Goal: Task Accomplishment & Management: Complete application form

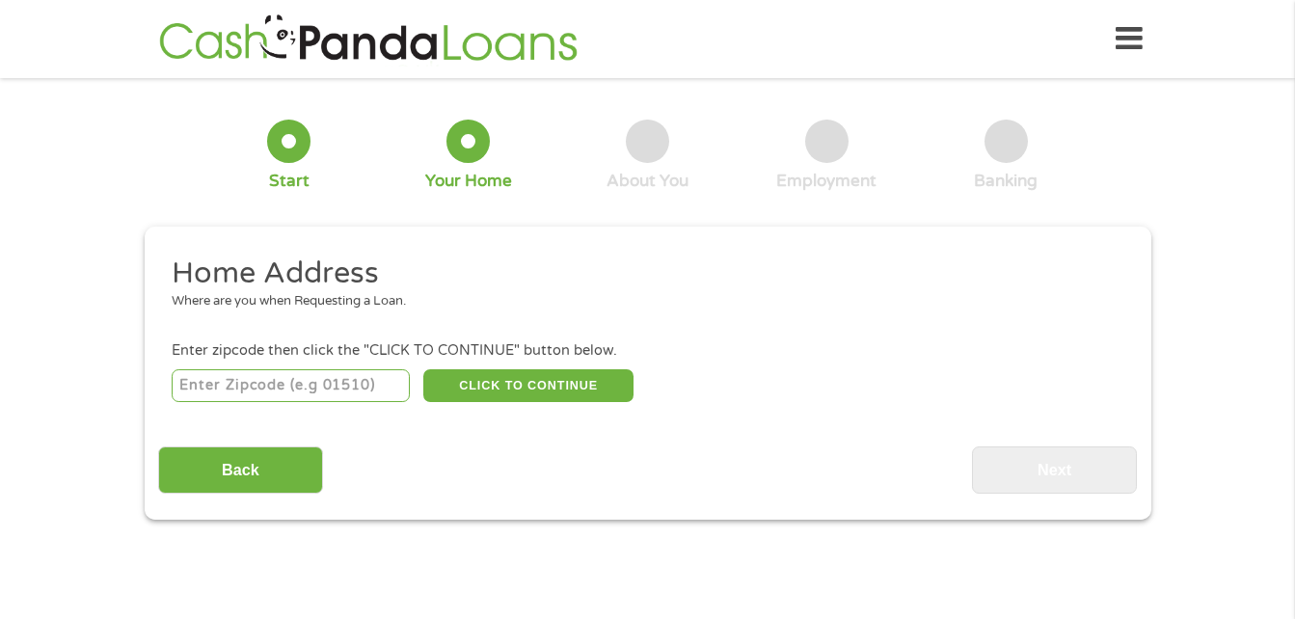
click at [336, 388] on input "number" at bounding box center [291, 385] width 238 height 33
type input "60804"
click at [597, 387] on button "CLICK TO CONTINUE" at bounding box center [528, 385] width 210 height 33
type input "60804"
type input "Cicero"
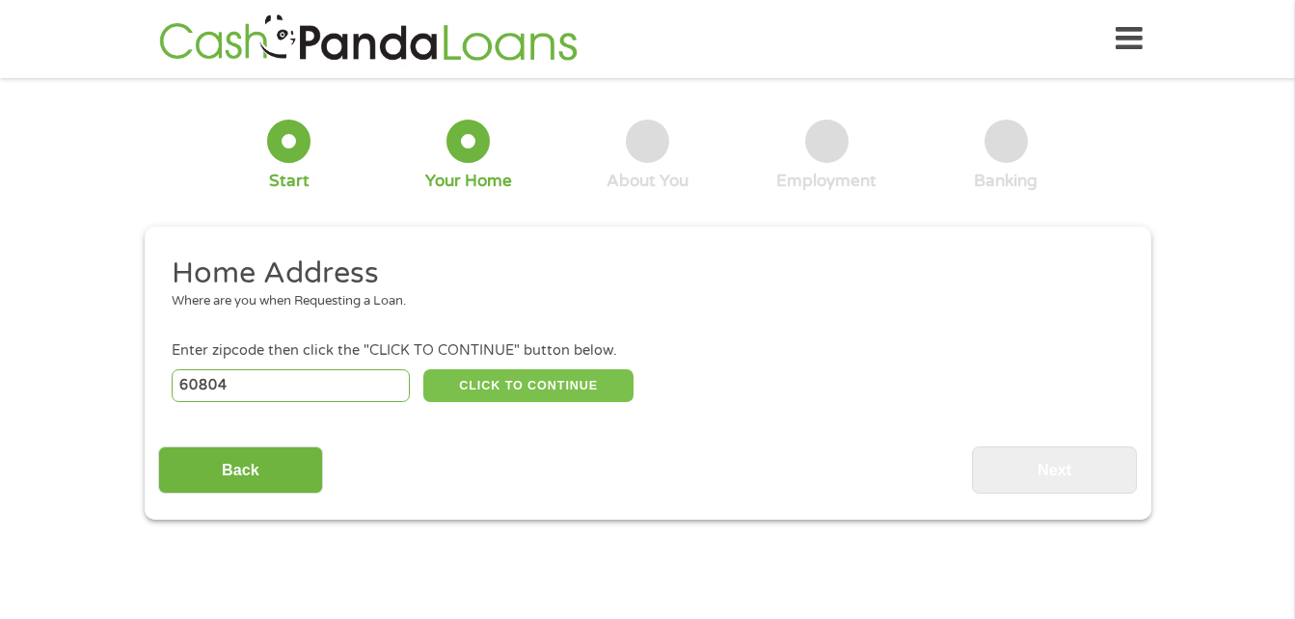
select select "[US_STATE]"
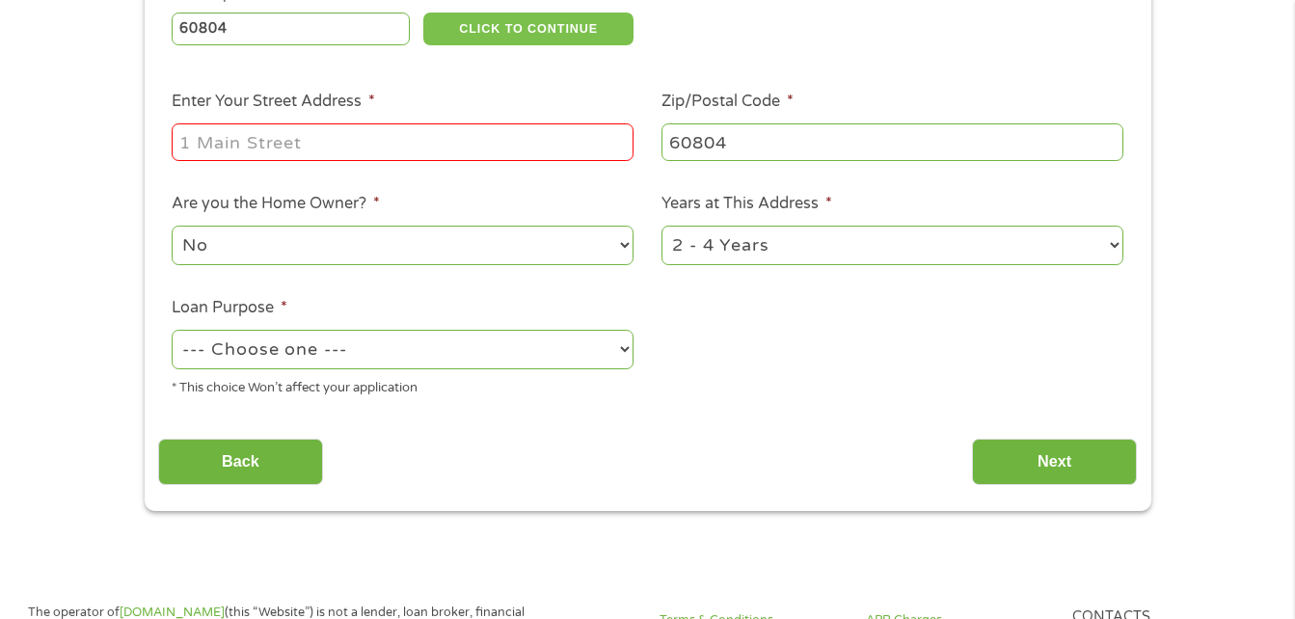
scroll to position [378, 0]
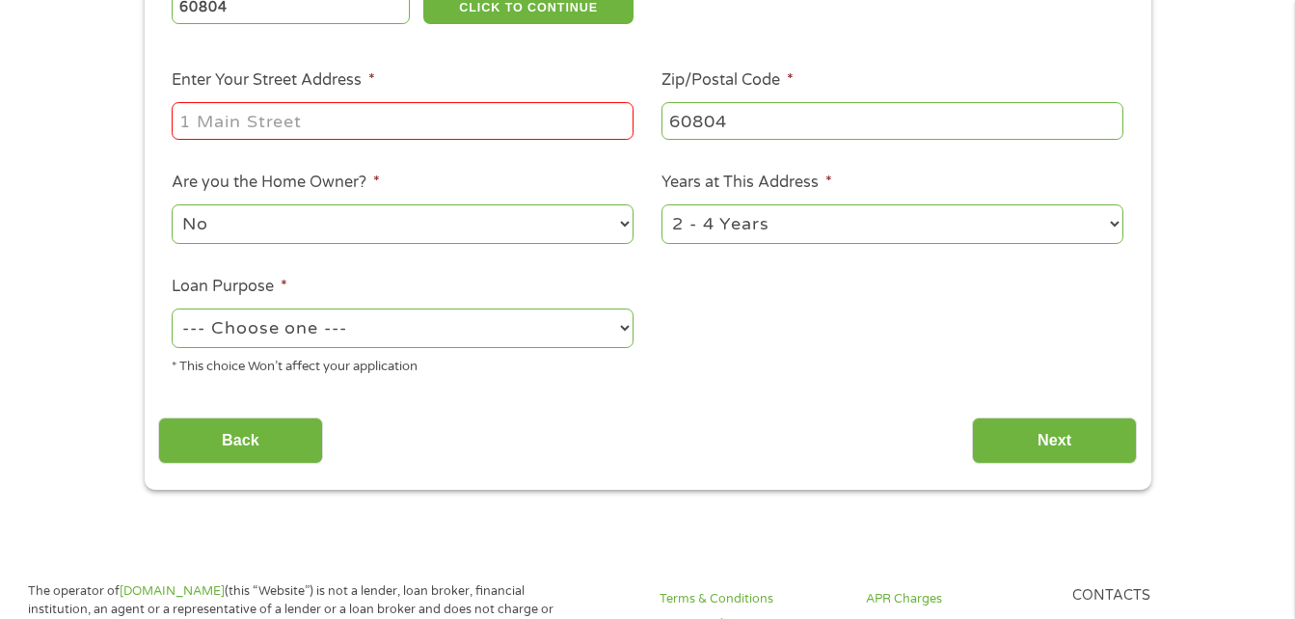
click at [376, 121] on input "Enter Your Street Address *" at bounding box center [403, 120] width 462 height 37
type input "4"
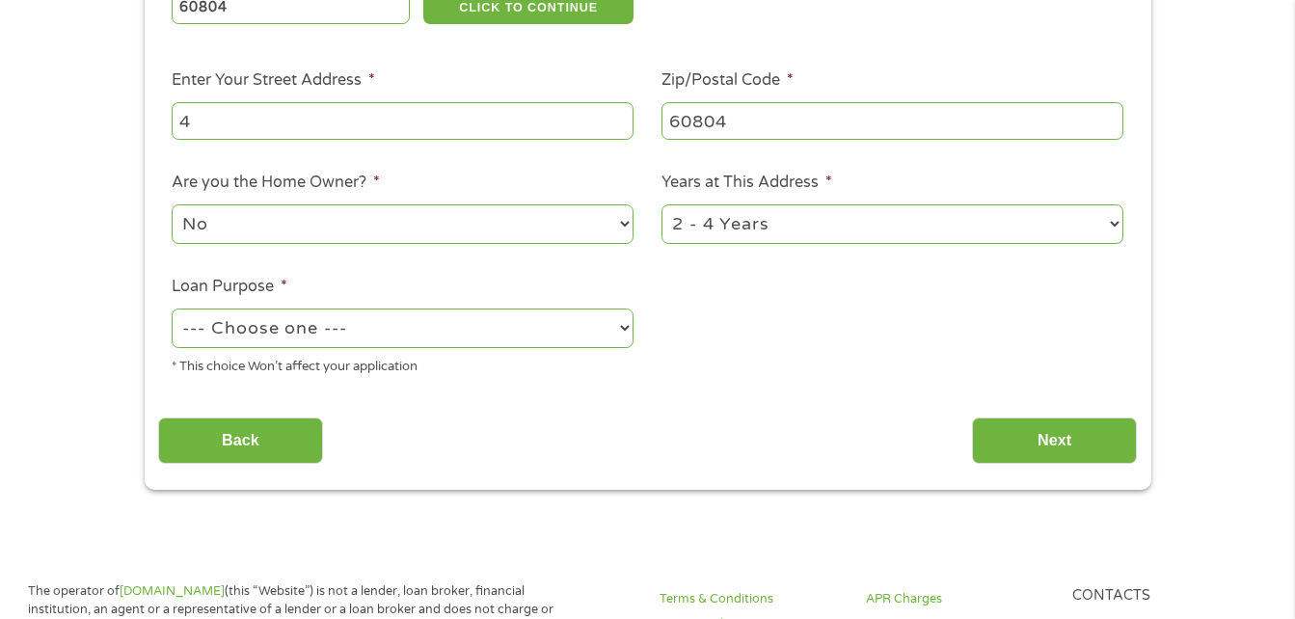
click at [365, 125] on input "4" at bounding box center [403, 120] width 462 height 37
type input "[STREET_ADDRESS]"
click at [158, 214] on li "Are you the Home Owner? * No Yes" at bounding box center [403, 209] width 490 height 76
click at [615, 325] on select "--- Choose one --- Pay Bills Debt Consolidation Home Improvement Major Purchase…" at bounding box center [403, 329] width 462 height 40
click at [172, 309] on select "--- Choose one --- Pay Bills Debt Consolidation Home Improvement Major Purchase…" at bounding box center [403, 329] width 462 height 40
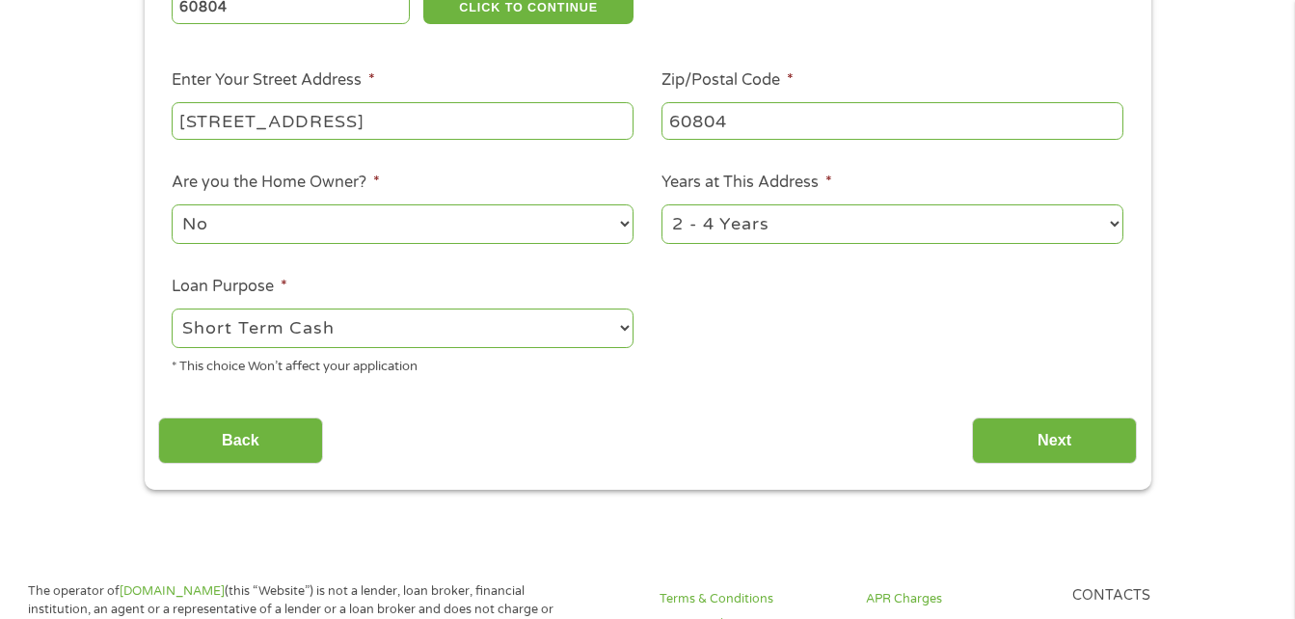
click at [615, 333] on select "--- Choose one --- Pay Bills Debt Consolidation Home Improvement Major Purchase…" at bounding box center [403, 329] width 462 height 40
select select "medicalexpenses"
click at [172, 309] on select "--- Choose one --- Pay Bills Debt Consolidation Home Improvement Major Purchase…" at bounding box center [403, 329] width 462 height 40
click at [622, 332] on select "--- Choose one --- Pay Bills Debt Consolidation Home Improvement Major Purchase…" at bounding box center [403, 329] width 462 height 40
click at [172, 309] on select "--- Choose one --- Pay Bills Debt Consolidation Home Improvement Major Purchase…" at bounding box center [403, 329] width 462 height 40
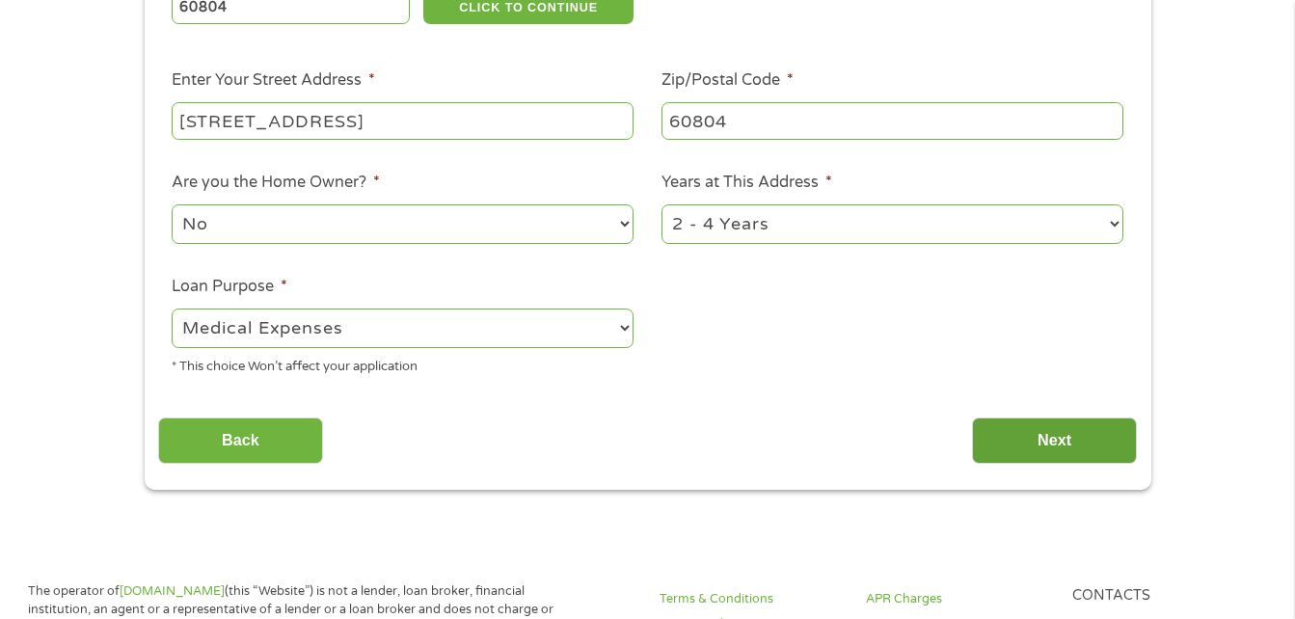
click at [1080, 434] on input "Next" at bounding box center [1054, 441] width 165 height 47
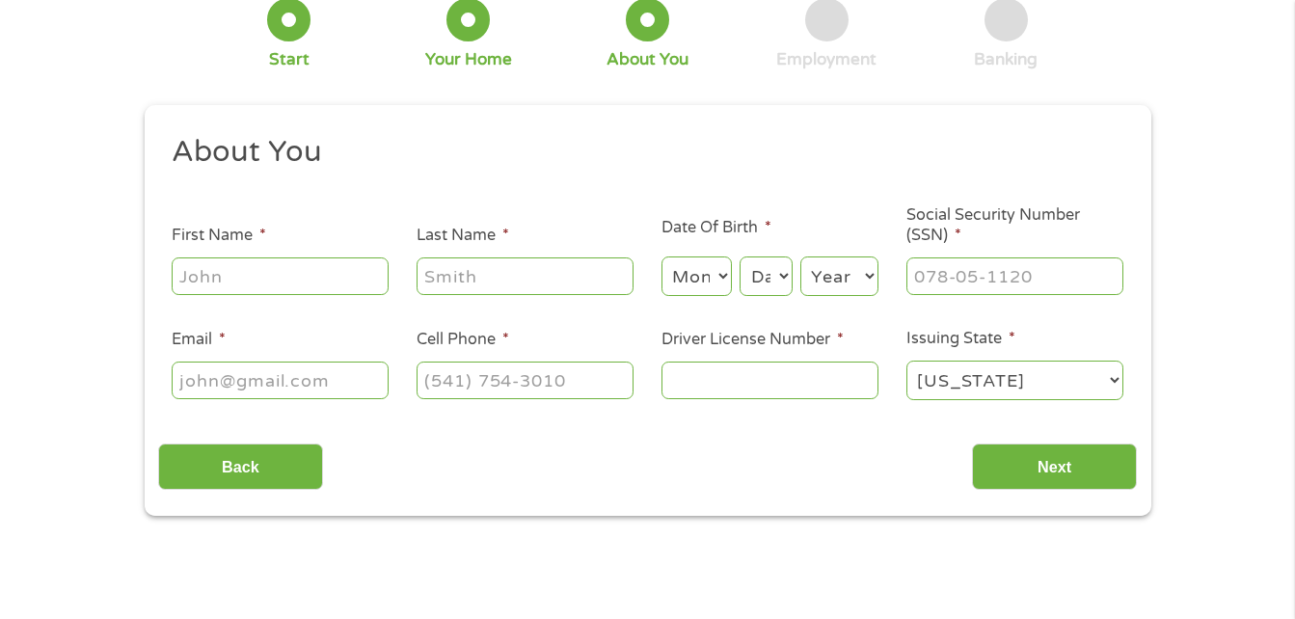
scroll to position [0, 0]
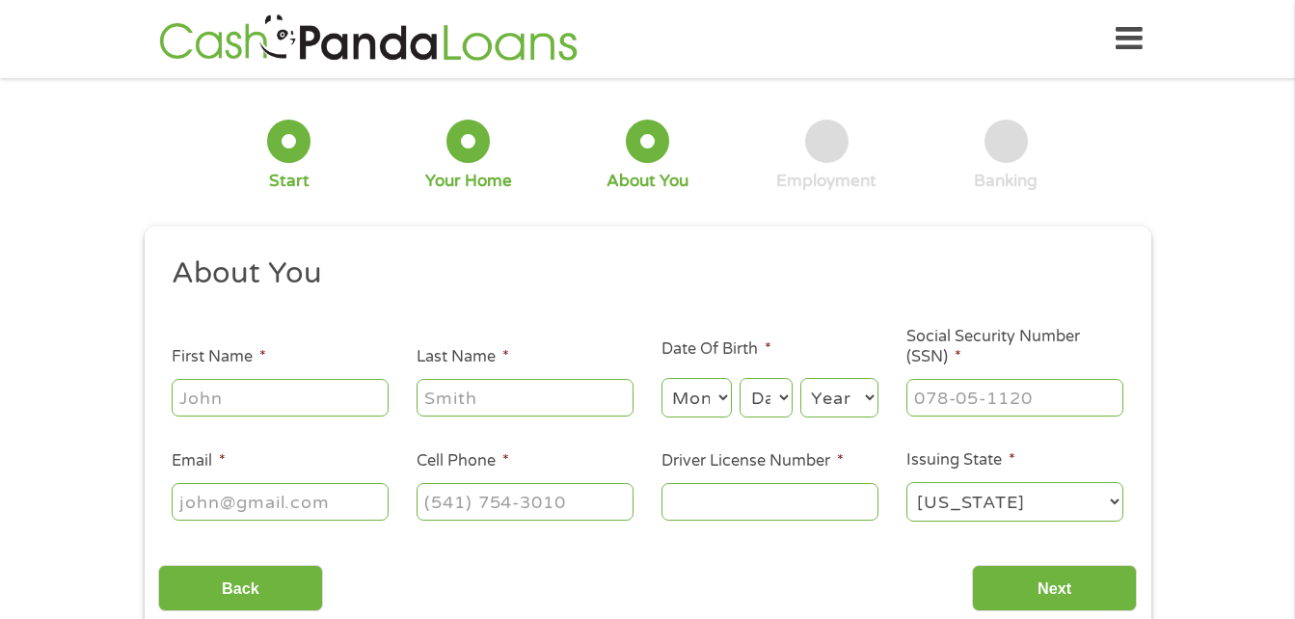
click at [255, 388] on input "First Name *" at bounding box center [280, 397] width 217 height 37
type input "[PERSON_NAME]"
select select "10"
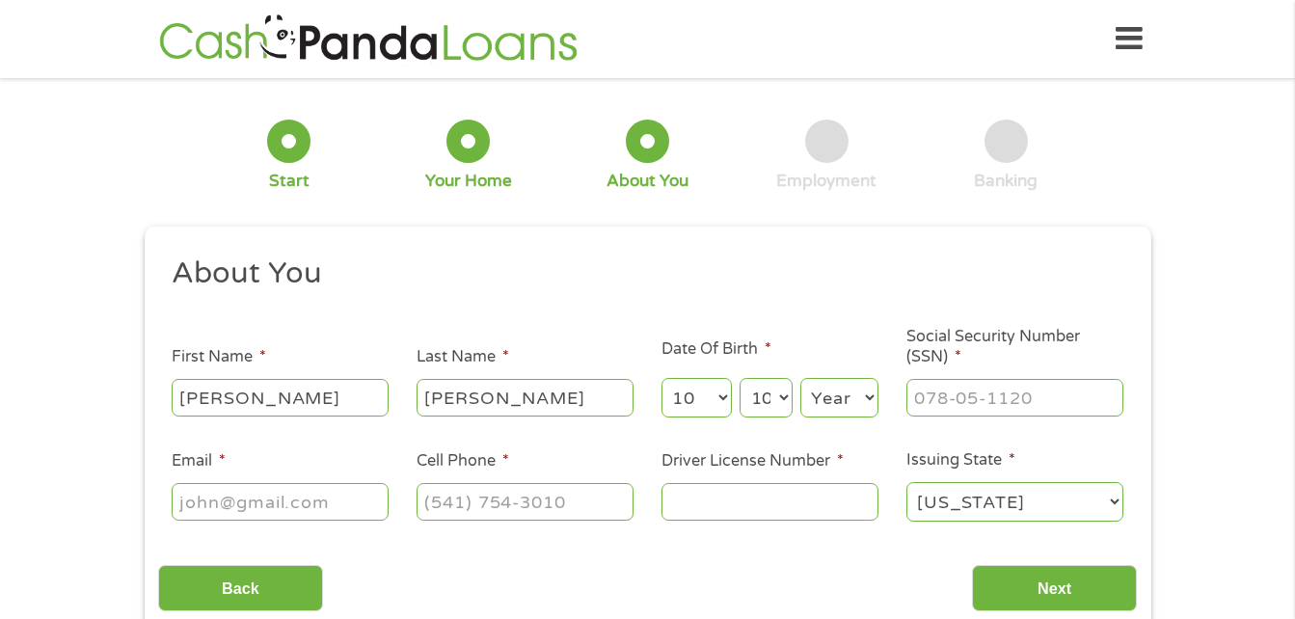
select select "1972"
type input "[EMAIL_ADDRESS][DOMAIN_NAME]"
click at [600, 501] on input "(146) 424-5104" at bounding box center [525, 501] width 217 height 37
type input "[PHONE_NUMBER]"
click at [775, 499] on input "Driver License Number *" at bounding box center [769, 501] width 217 height 37
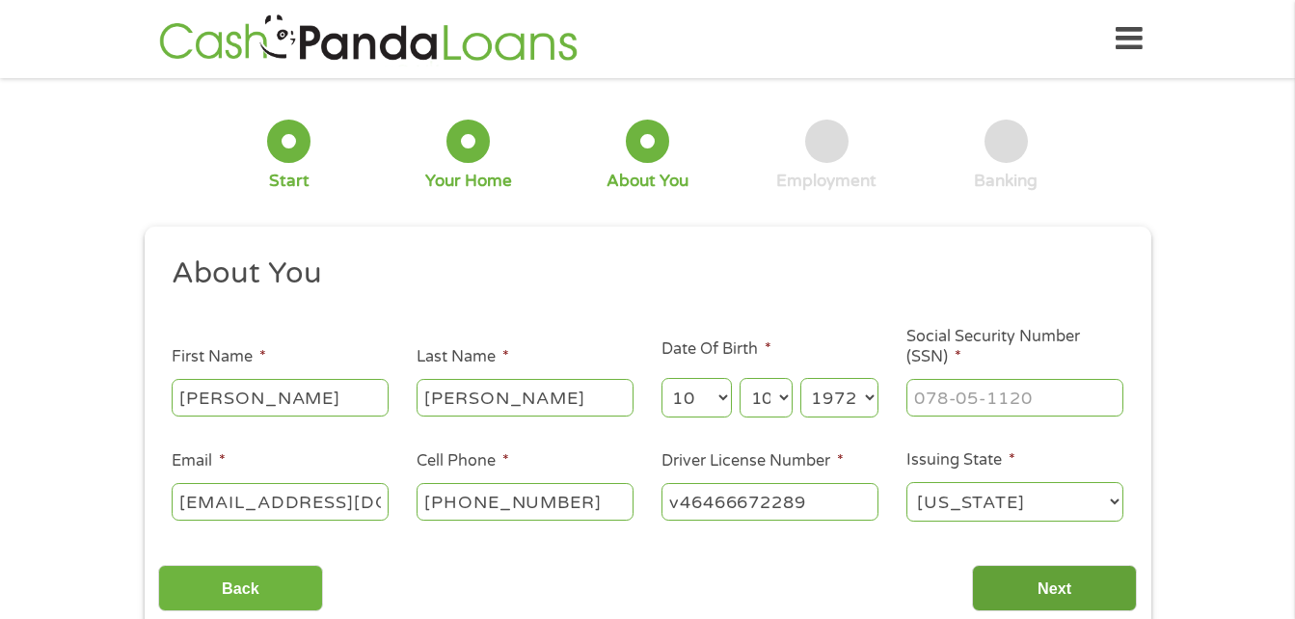
type input "v46466672289"
click at [1016, 598] on input "Next" at bounding box center [1054, 588] width 165 height 47
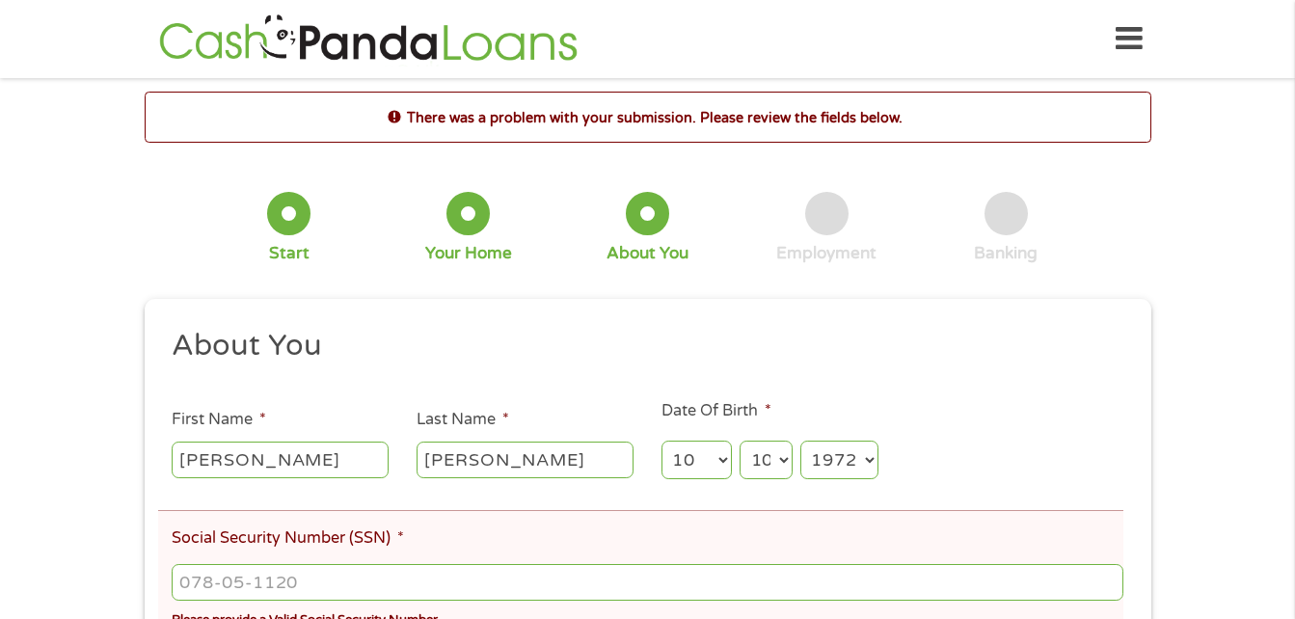
scroll to position [8, 8]
click at [1208, 372] on div "There was a problem with your submission. Please review the fields below. 1 Sta…" at bounding box center [647, 606] width 1295 height 1028
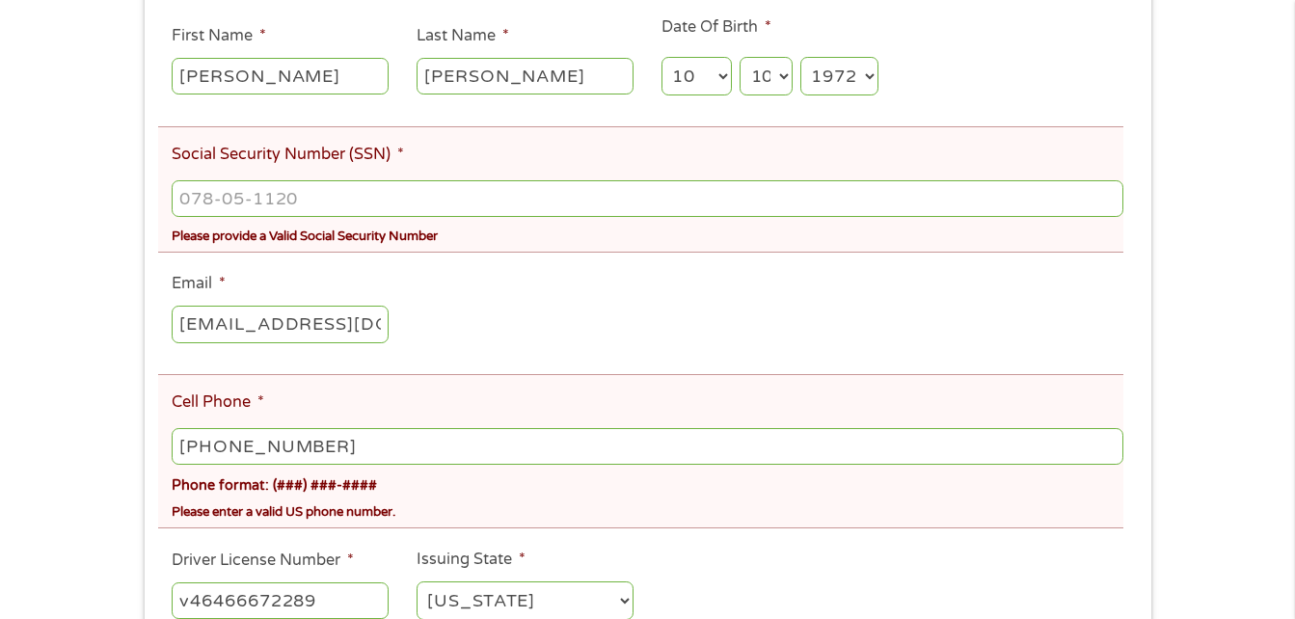
scroll to position [386, 0]
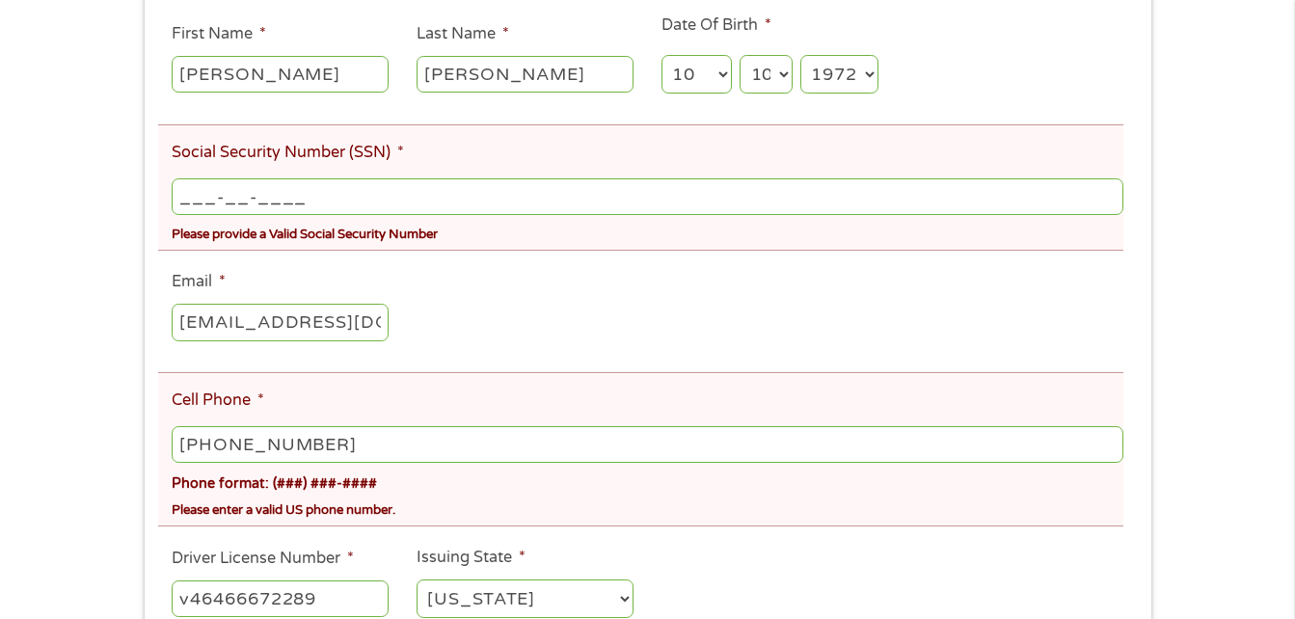
click at [414, 196] on input "___-__-____" at bounding box center [647, 196] width 951 height 37
type input "357-93-3488"
click at [847, 283] on ul "About You This field is hidden when viewing the form Title * --- Choose one ---…" at bounding box center [647, 288] width 979 height 695
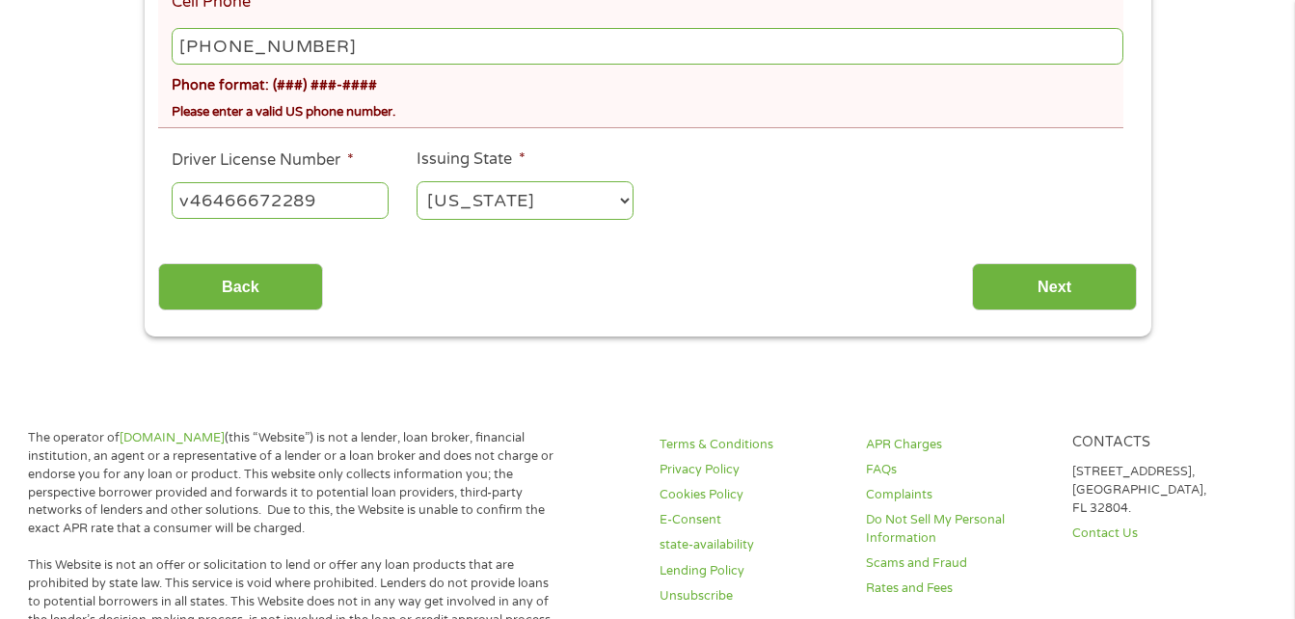
scroll to position [779, 0]
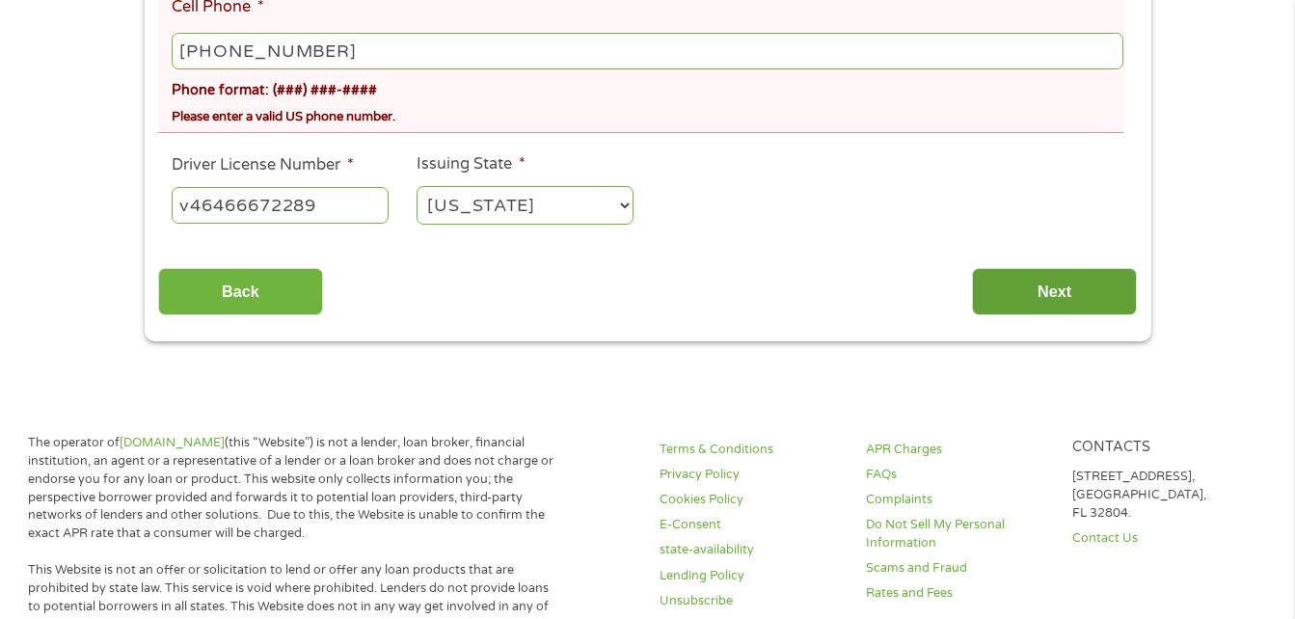
click at [1040, 297] on input "Next" at bounding box center [1054, 291] width 165 height 47
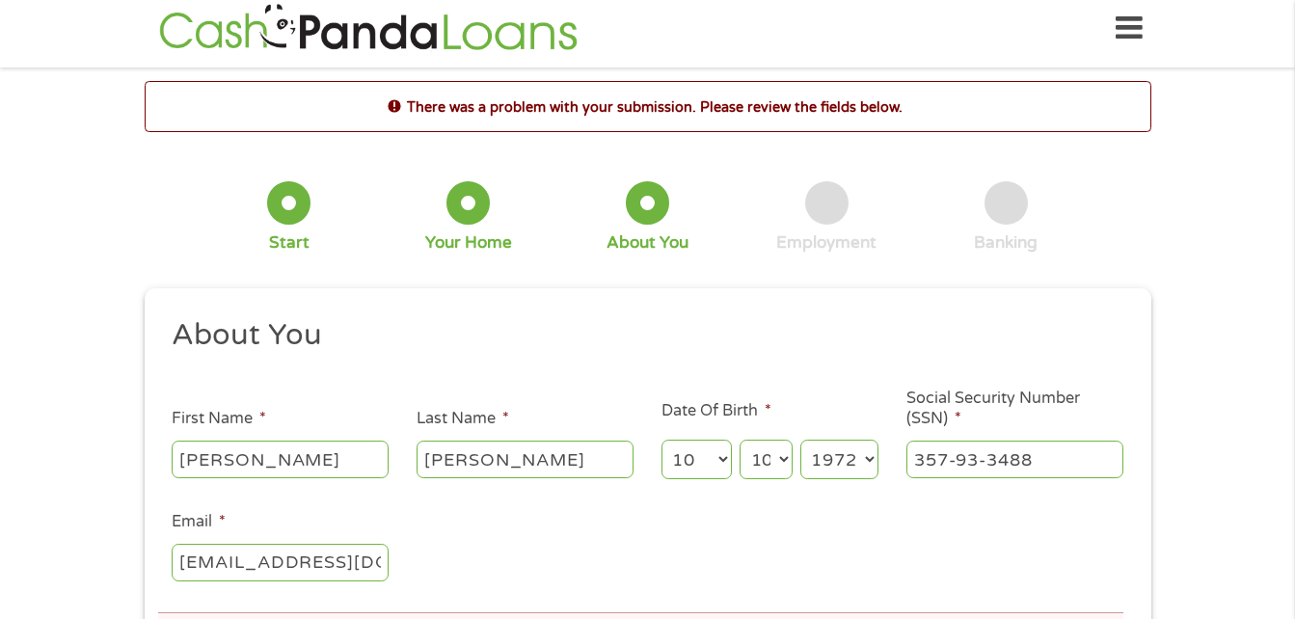
scroll to position [0, 0]
